Goal: Task Accomplishment & Management: Use online tool/utility

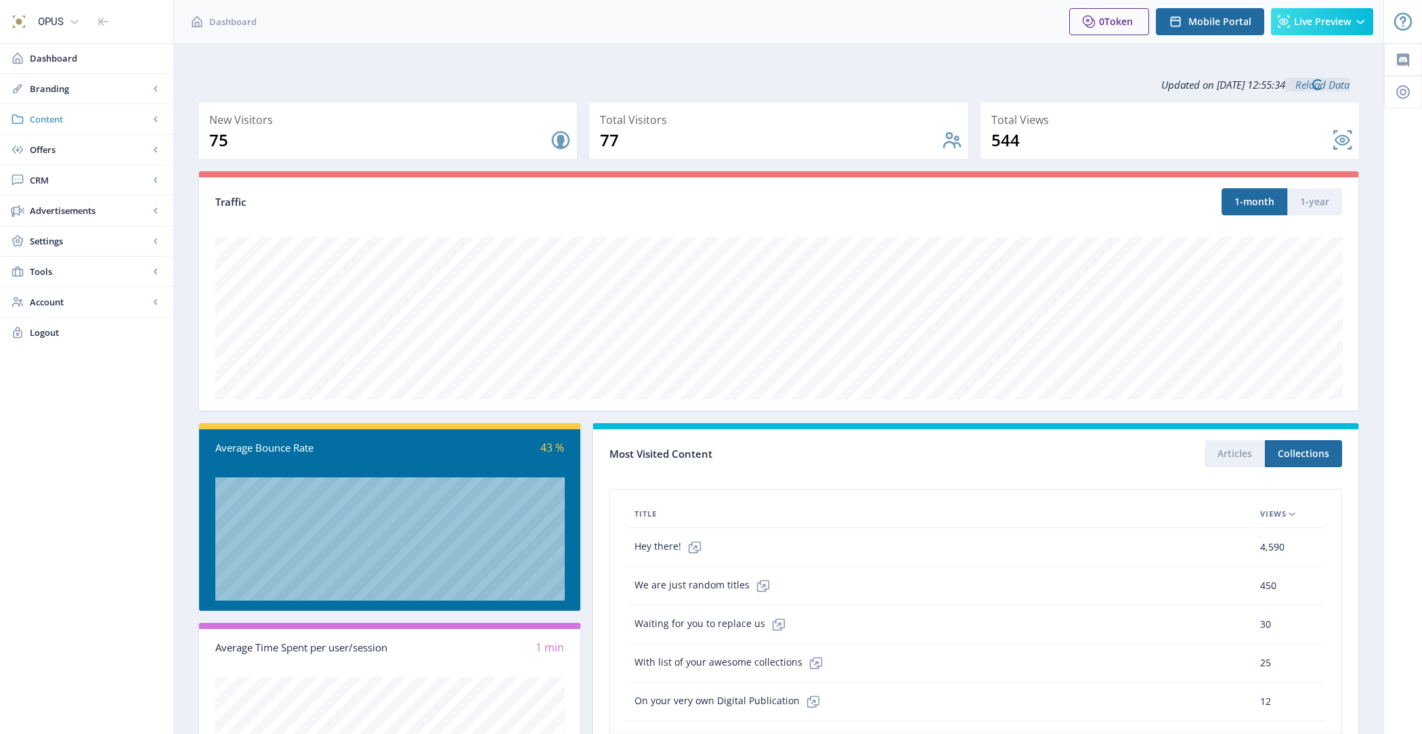
click at [74, 125] on span "Content" at bounding box center [89, 119] width 119 height 14
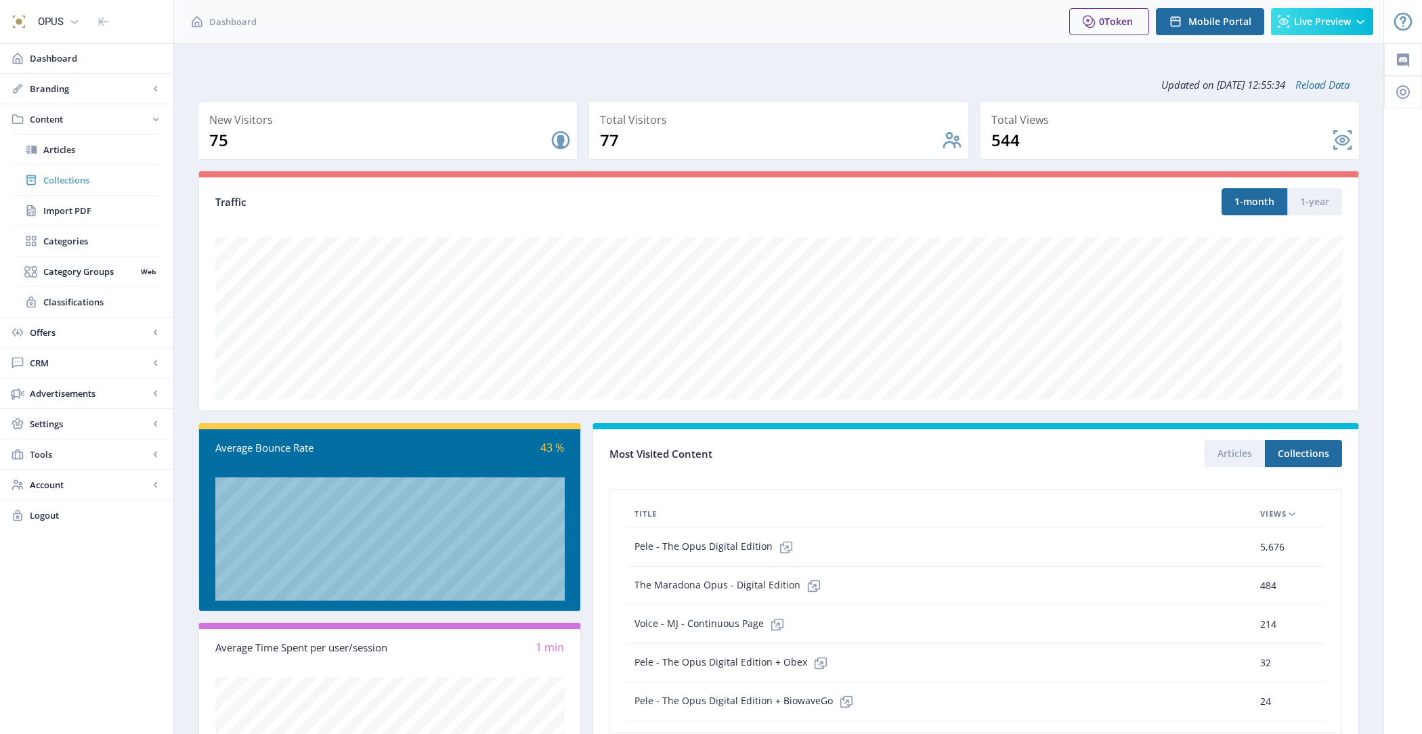
click at [87, 179] on span "Collections" at bounding box center [101, 180] width 116 height 14
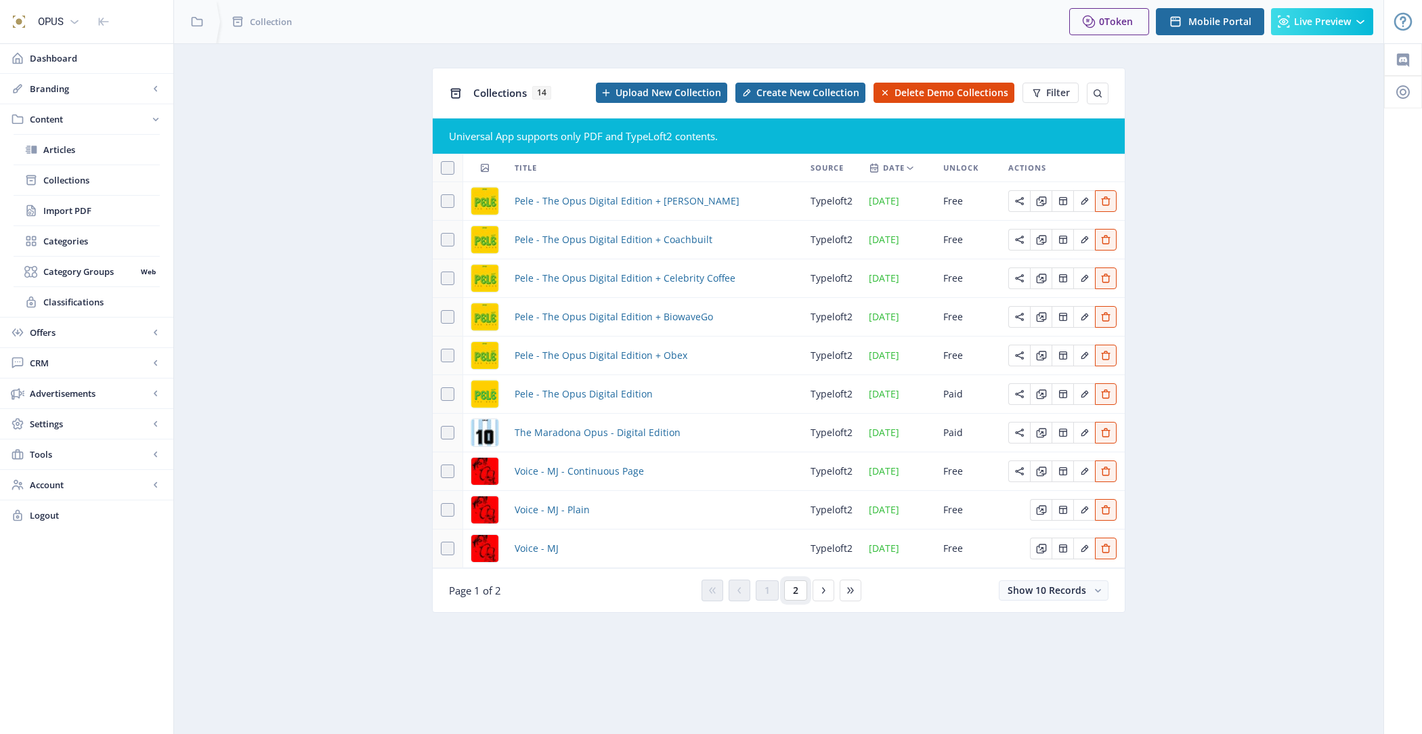
click at [794, 585] on span "2" at bounding box center [795, 590] width 5 height 11
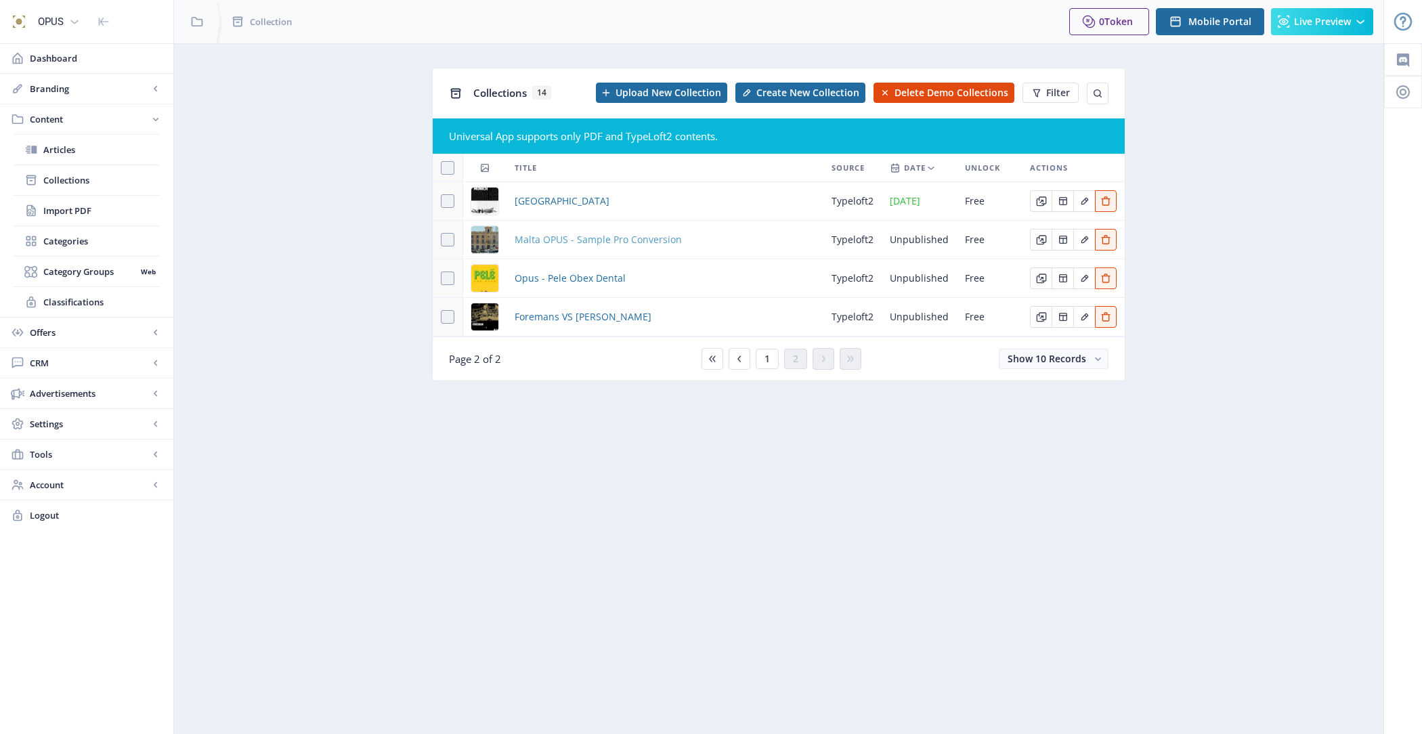
click at [659, 240] on span "Malta OPUS - Sample Pro Conversion" at bounding box center [597, 240] width 167 height 16
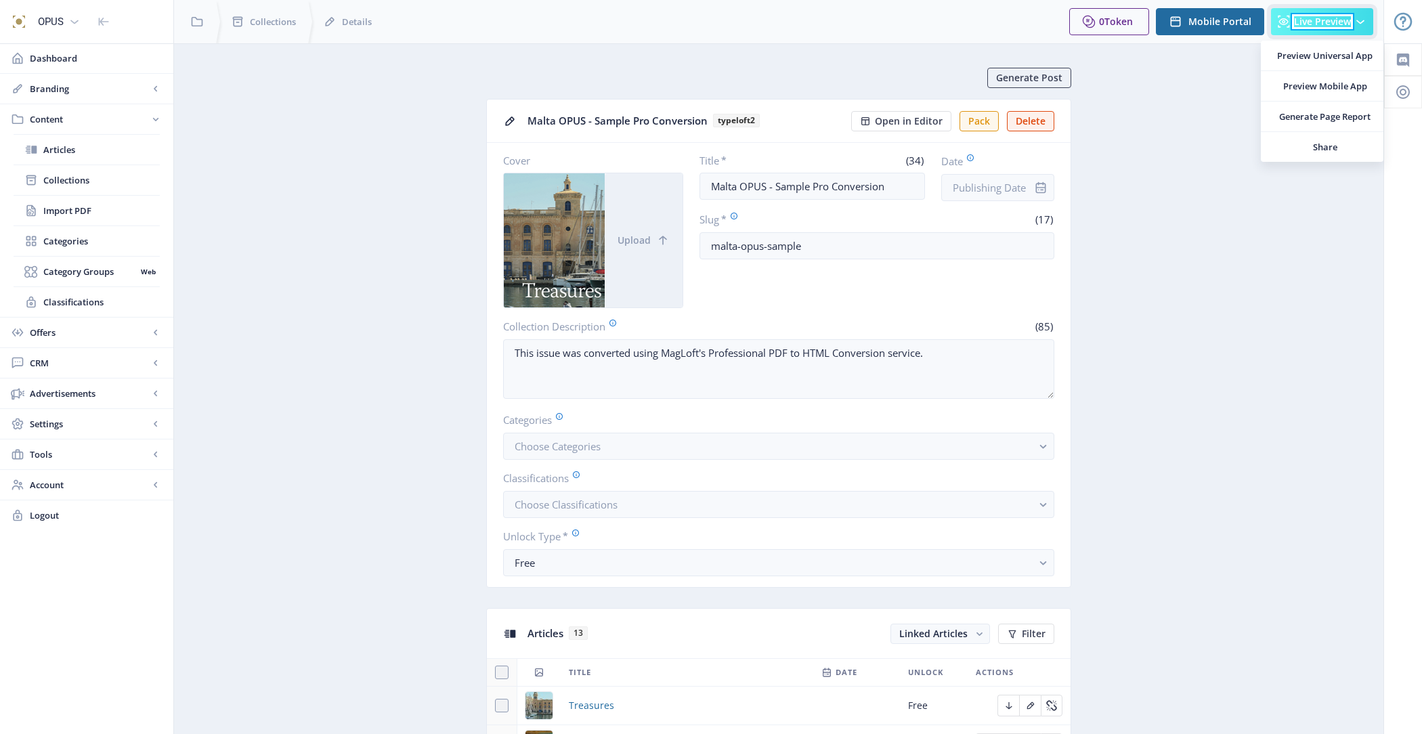
click at [1346, 24] on span "Live Preview" at bounding box center [1322, 21] width 57 height 11
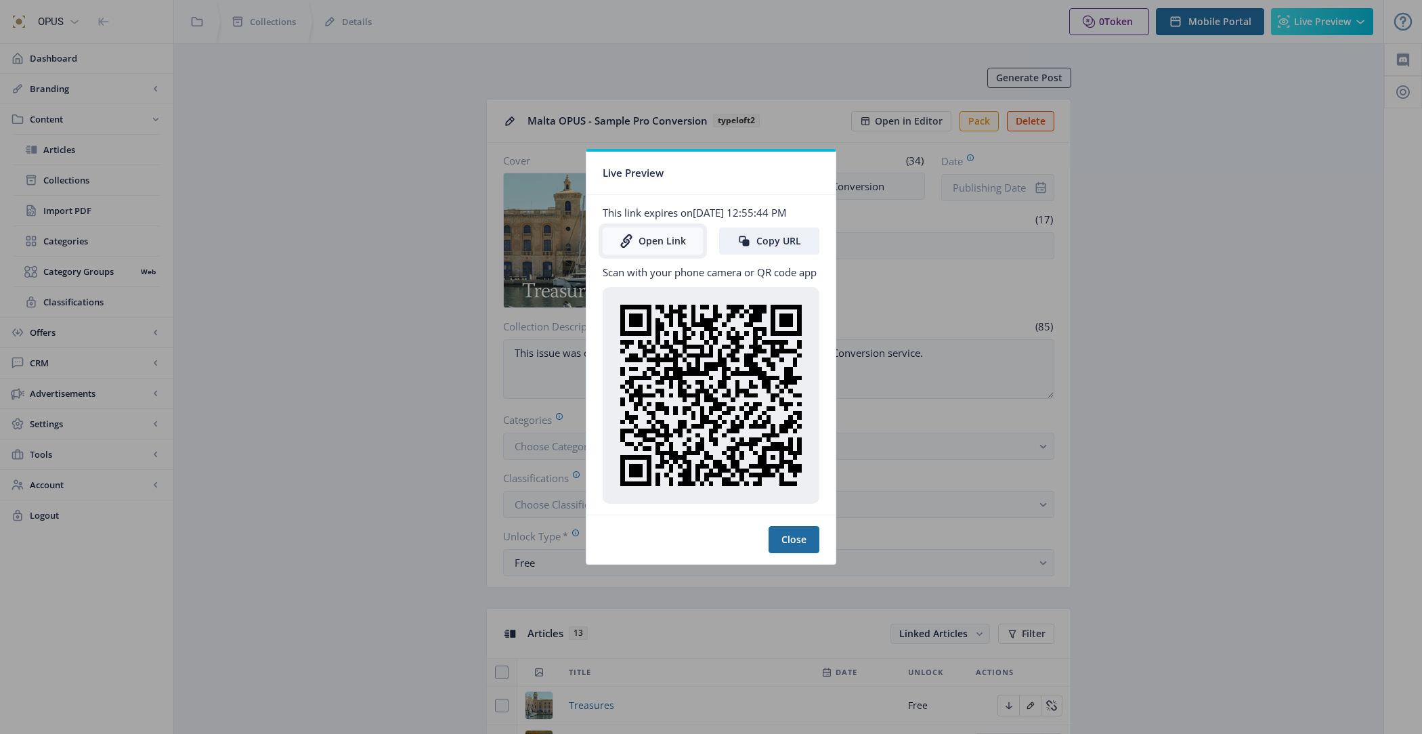
click at [666, 239] on link "Open Link" at bounding box center [652, 240] width 100 height 27
click at [798, 540] on button "Close" at bounding box center [793, 539] width 51 height 27
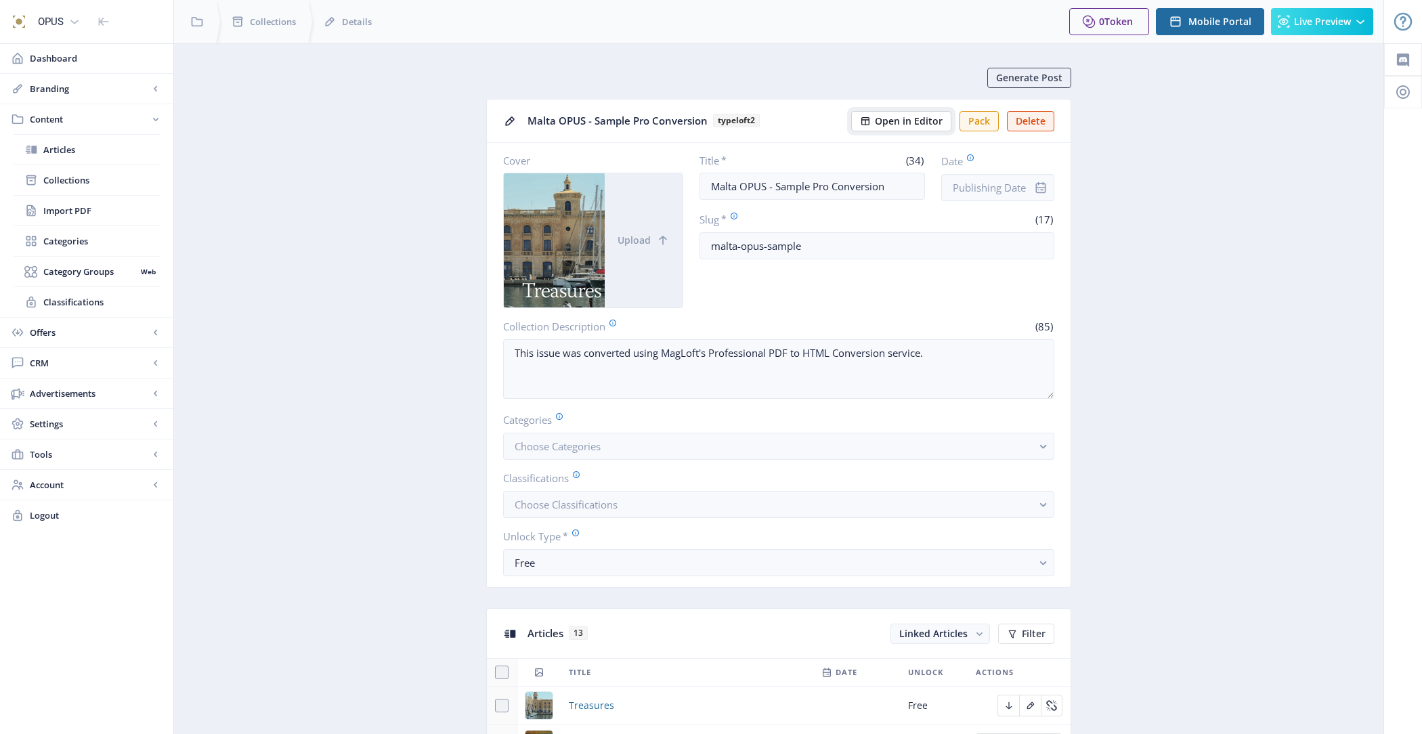
click at [886, 116] on span "Open in Editor" at bounding box center [909, 121] width 68 height 11
click at [1337, 20] on span "Live Preview" at bounding box center [1322, 21] width 57 height 11
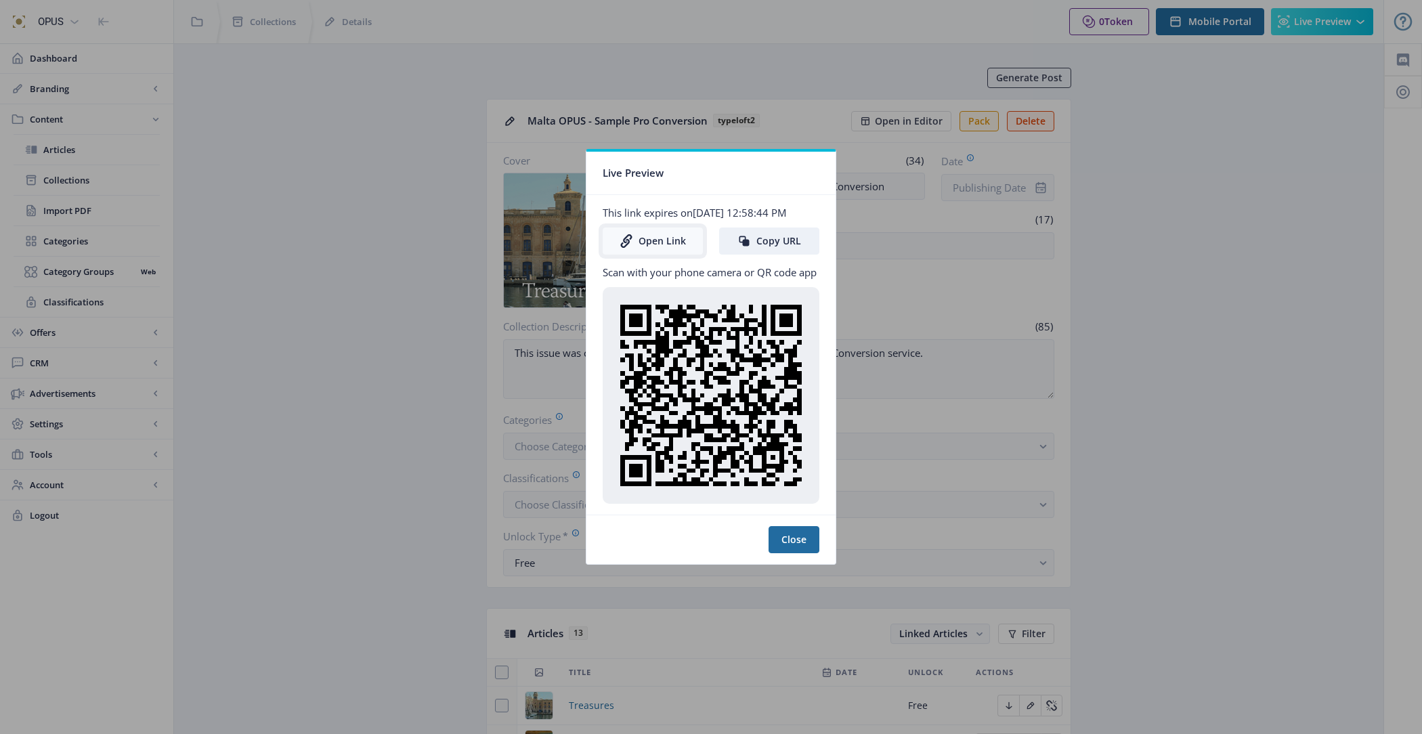
click at [661, 247] on link "Open Link" at bounding box center [652, 240] width 100 height 27
click at [800, 538] on button "Close" at bounding box center [793, 539] width 51 height 27
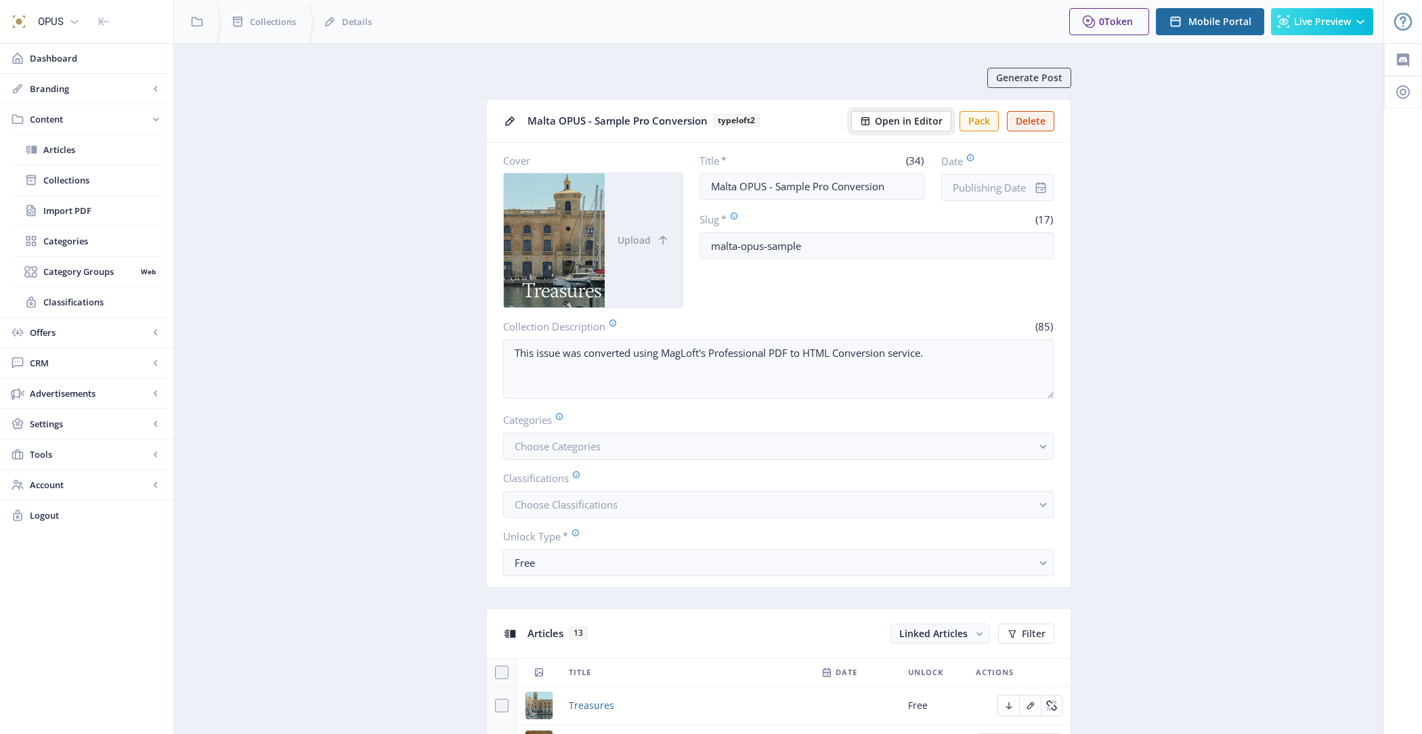
click at [906, 117] on span "Open in Editor" at bounding box center [909, 121] width 68 height 11
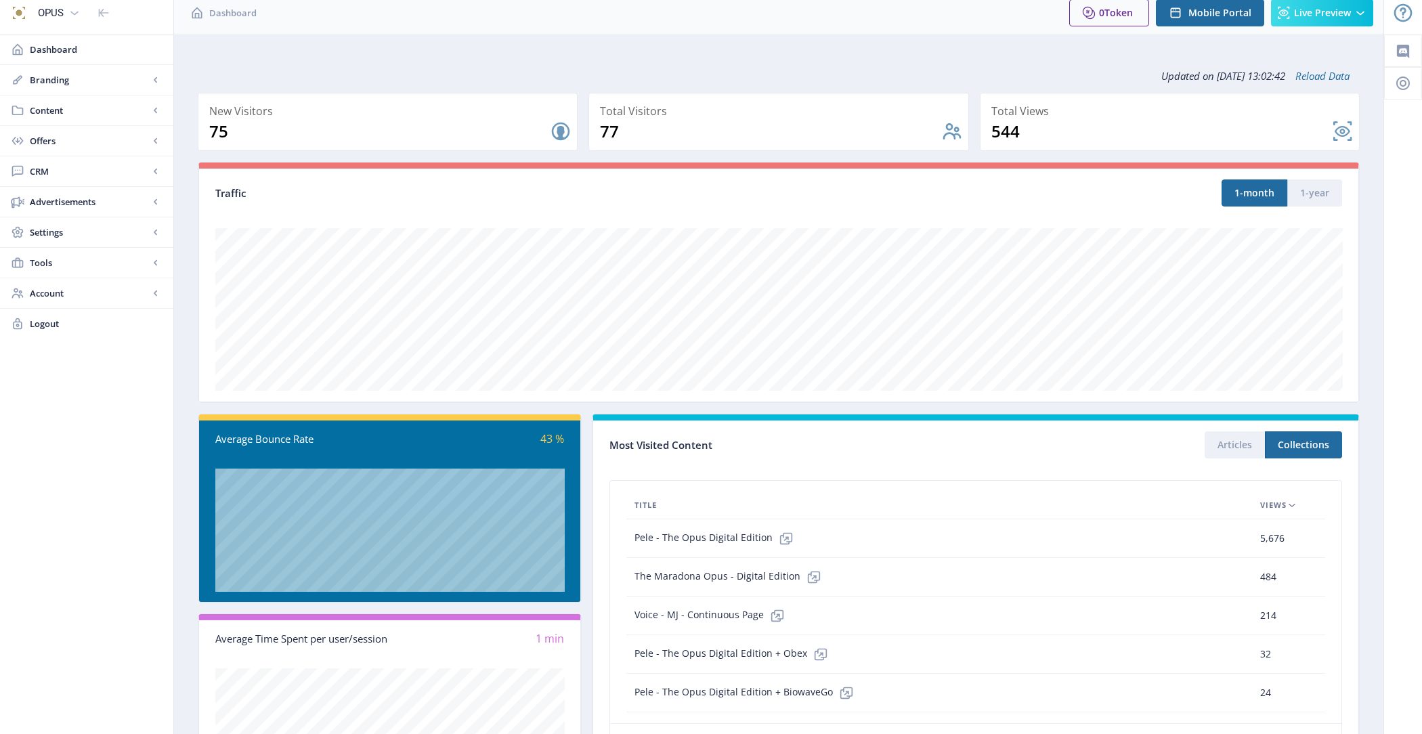
scroll to position [12, 0]
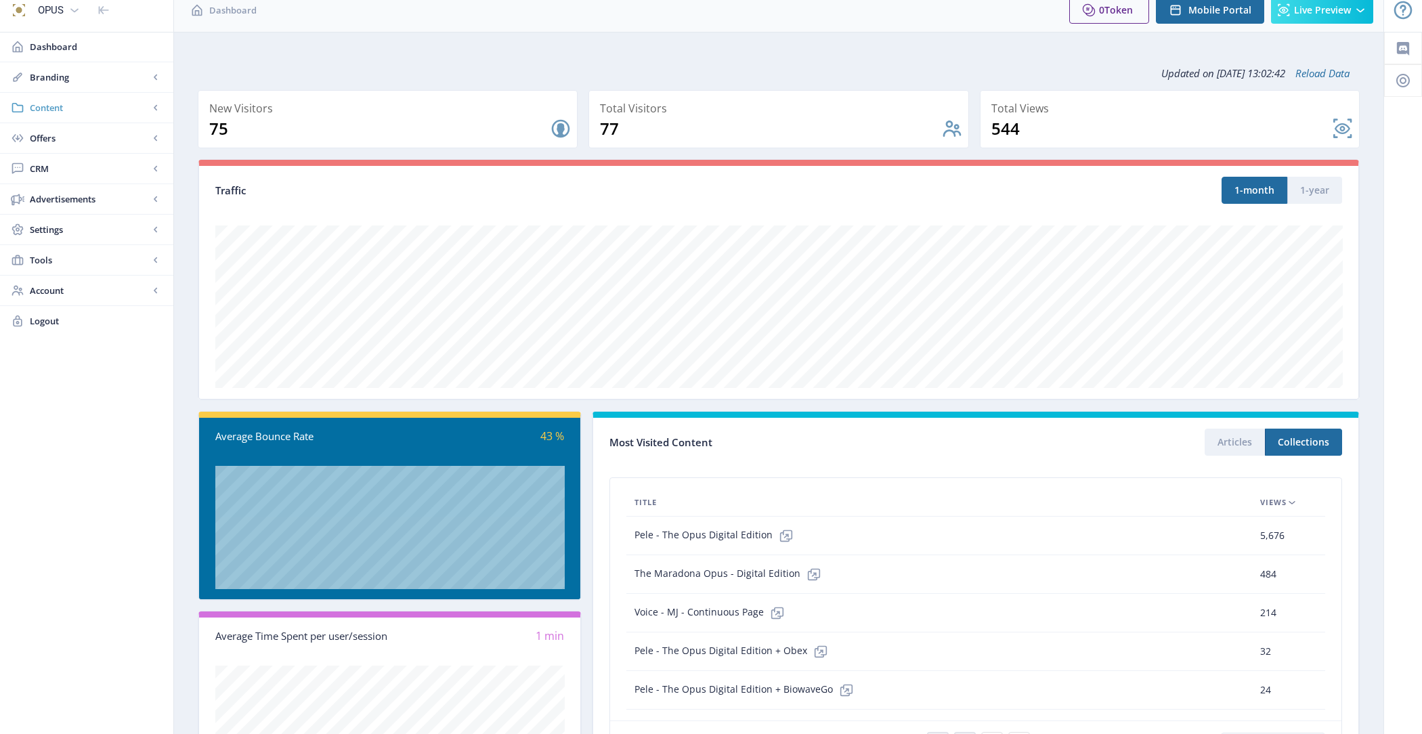
click at [72, 102] on span "Content" at bounding box center [89, 108] width 119 height 14
click at [114, 162] on span "Collections" at bounding box center [101, 169] width 116 height 14
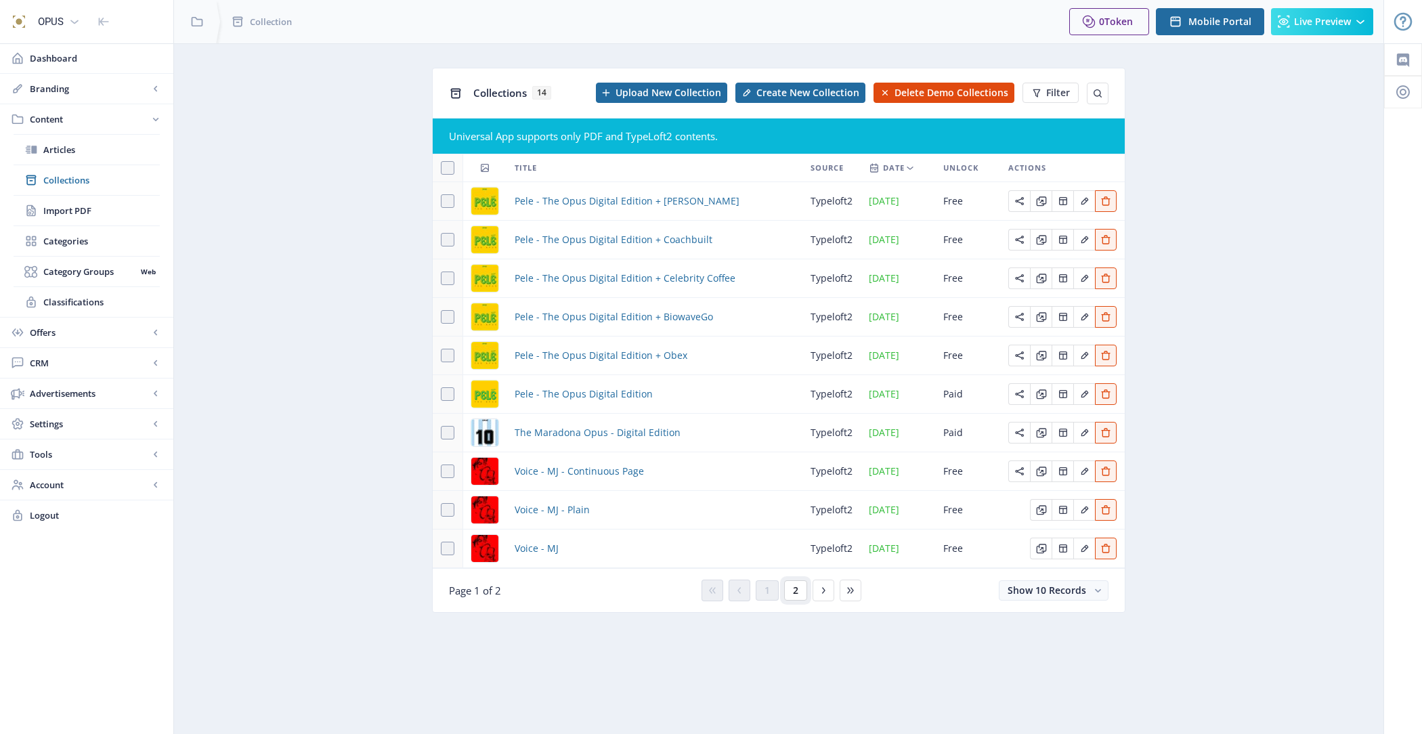
click at [795, 590] on span "2" at bounding box center [795, 590] width 5 height 11
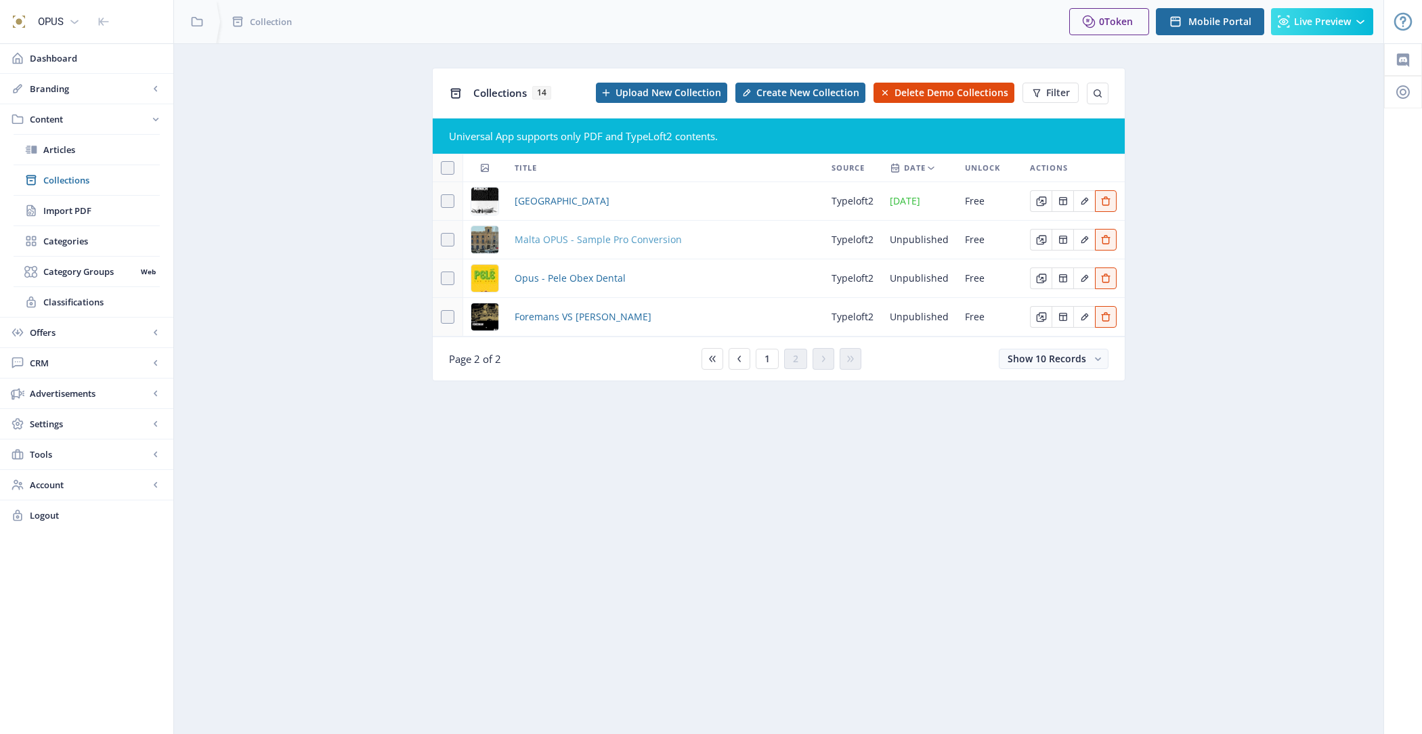
click at [581, 232] on span "Malta OPUS - Sample Pro Conversion" at bounding box center [597, 240] width 167 height 16
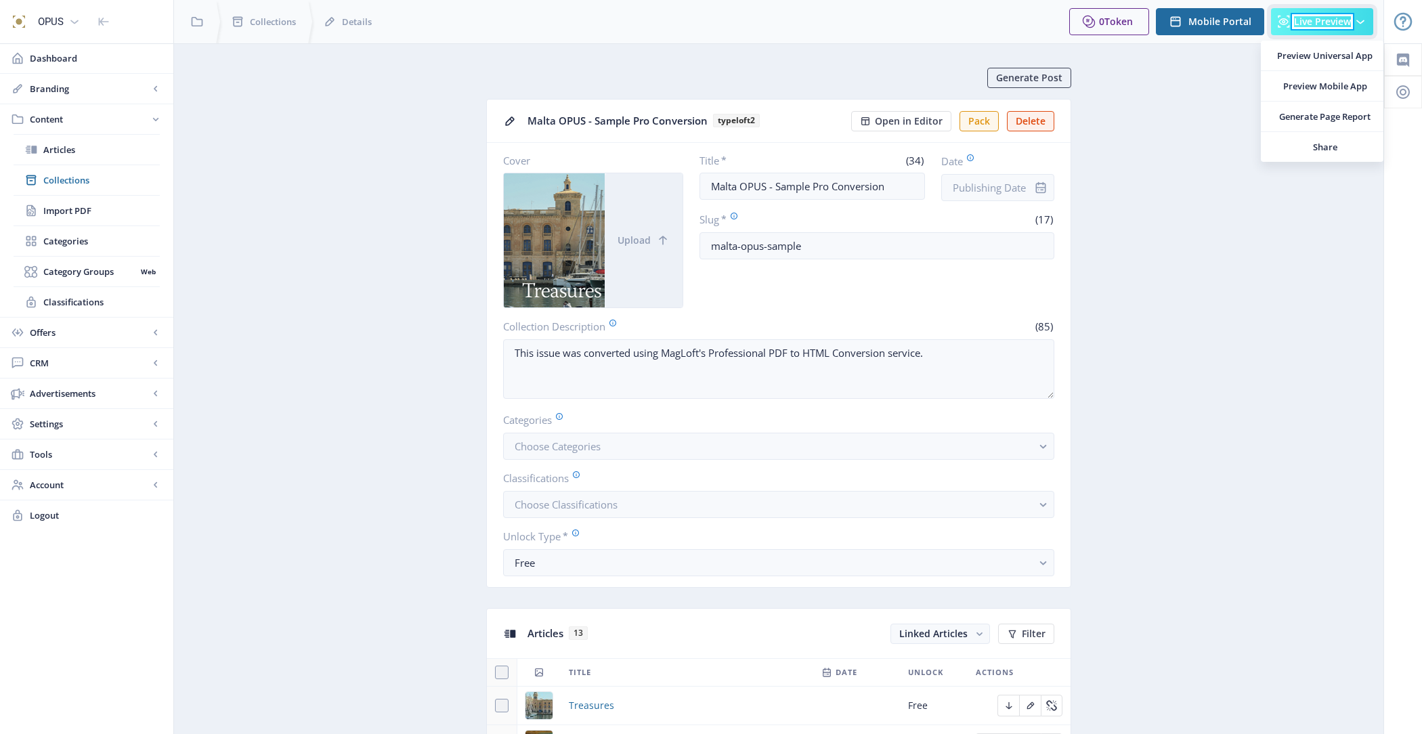
click at [1312, 20] on span "Live Preview" at bounding box center [1322, 21] width 57 height 11
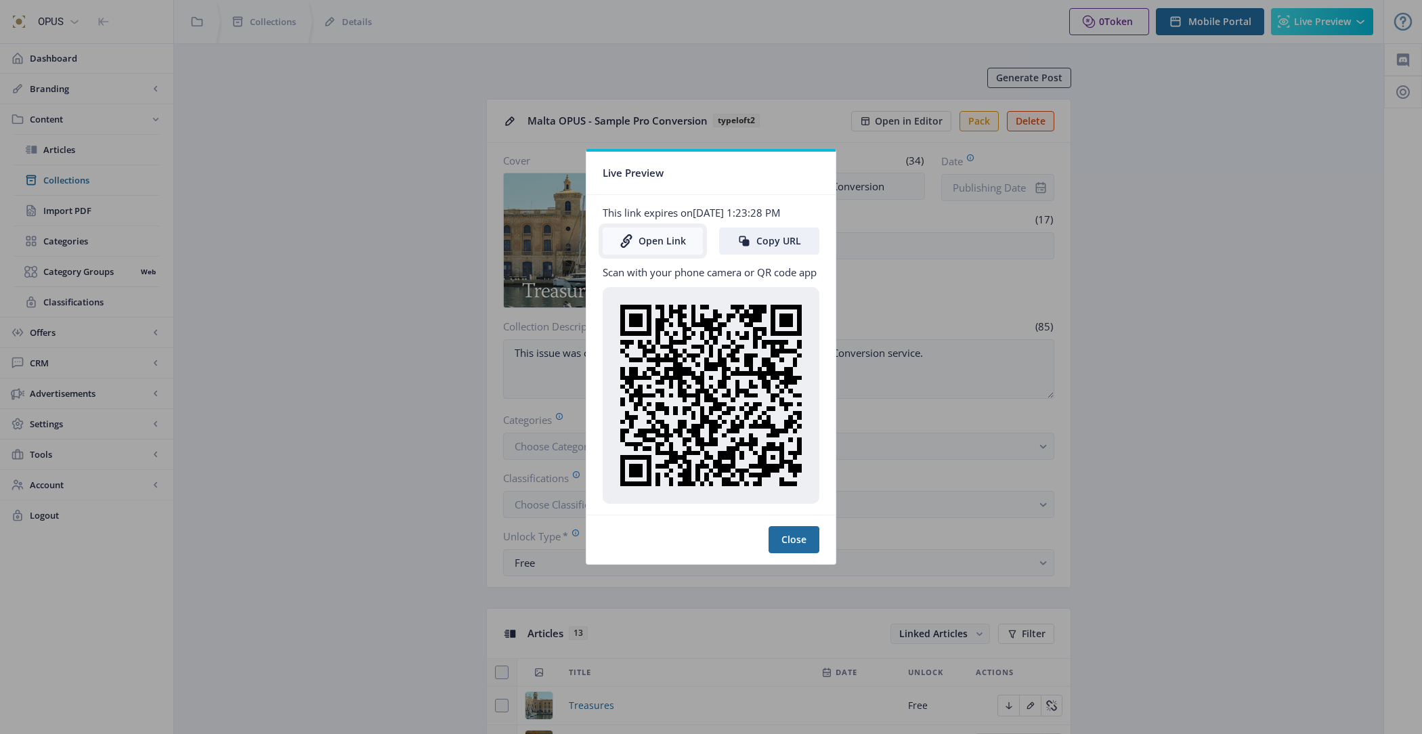
click at [651, 248] on link "Open Link" at bounding box center [652, 240] width 100 height 27
